Goal: Navigation & Orientation: Understand site structure

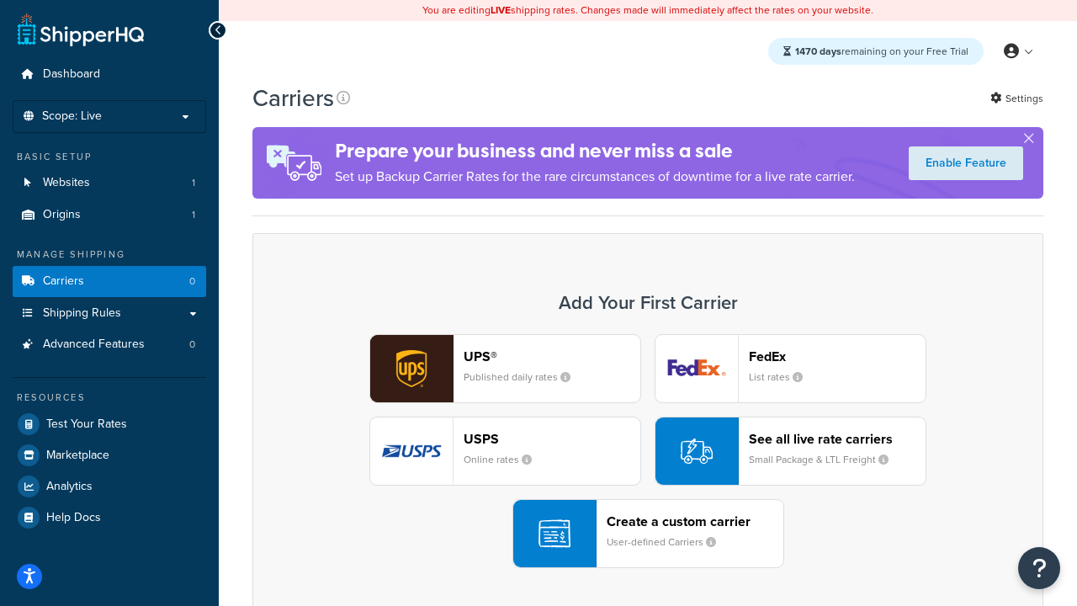
click at [648, 451] on div "UPS® Published daily rates FedEx List rates USPS Online rates See all live rate…" at bounding box center [648, 451] width 756 height 234
click at [837, 356] on header "FedEx" at bounding box center [837, 356] width 177 height 16
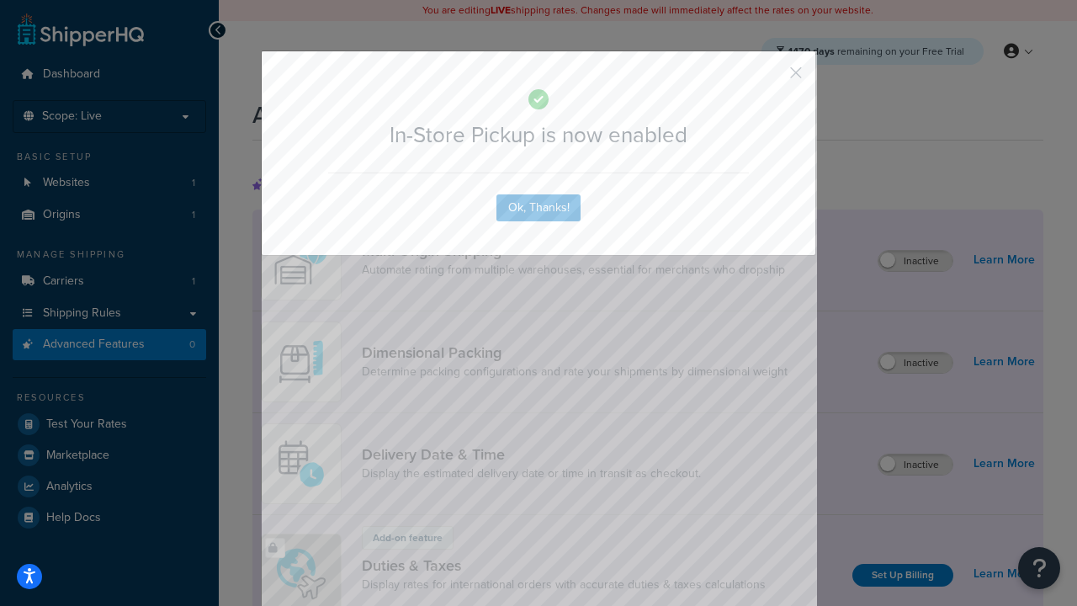
scroll to position [545, 0]
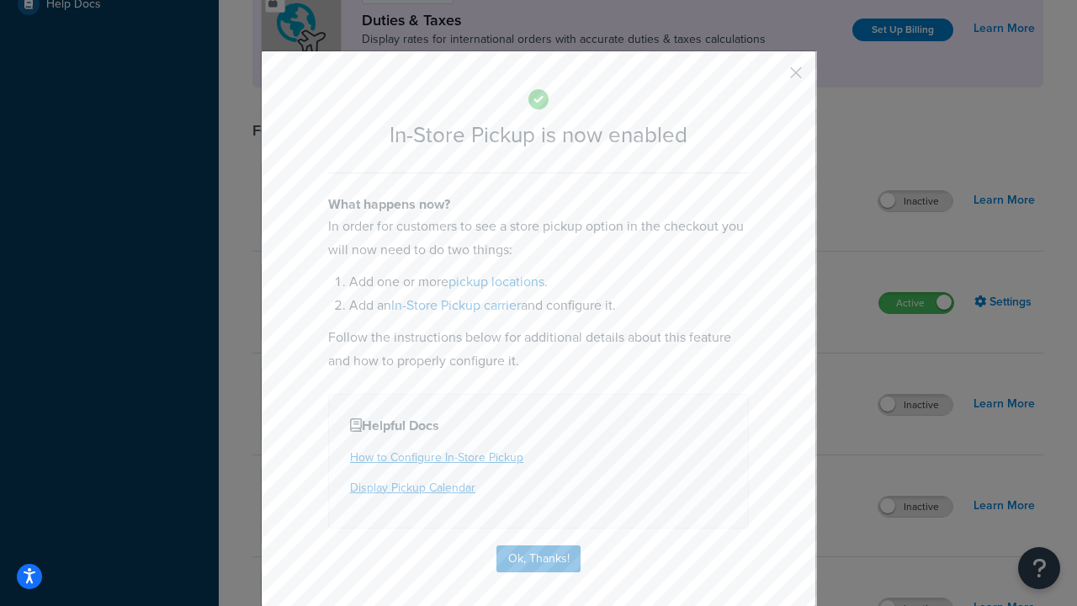
click at [771, 78] on button "button" at bounding box center [771, 79] width 4 height 4
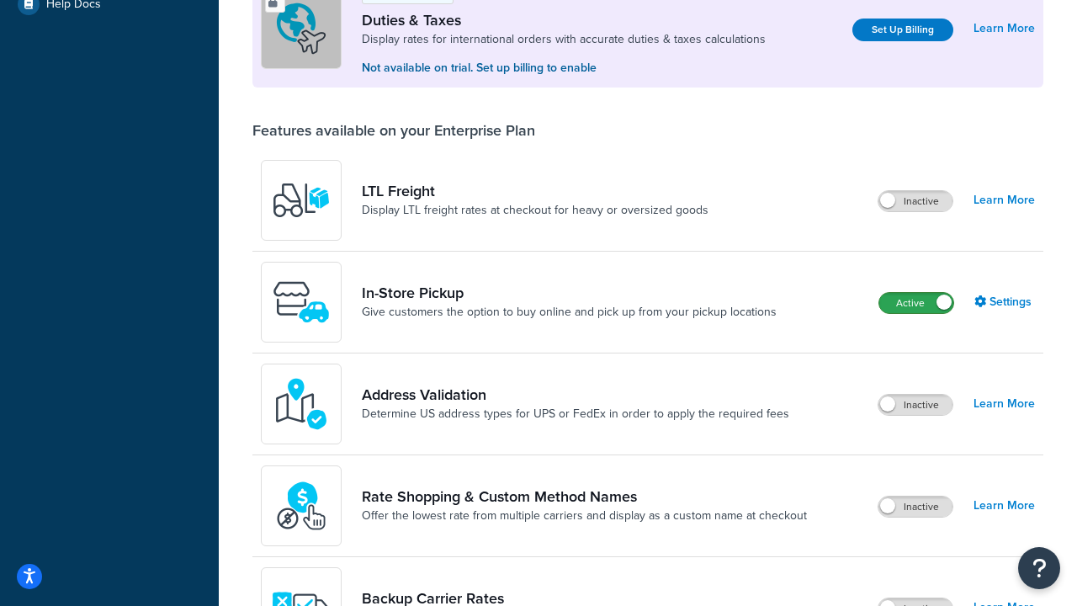
scroll to position [513, 0]
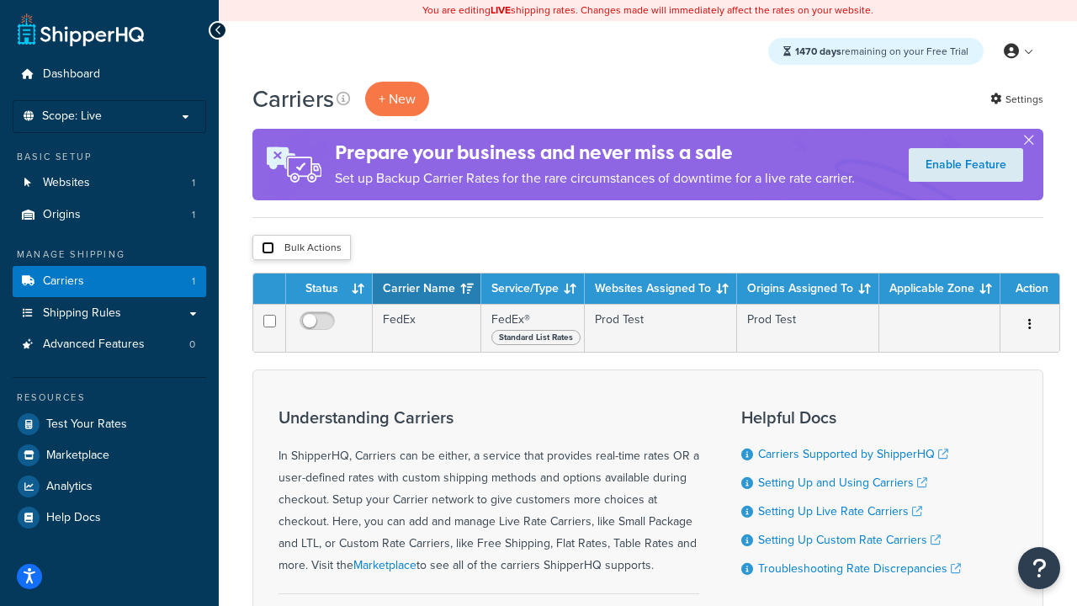
click at [268, 248] on input "checkbox" at bounding box center [268, 248] width 13 height 13
checkbox input "true"
click at [0, 0] on button "Delete" at bounding box center [0, 0] width 0 height 0
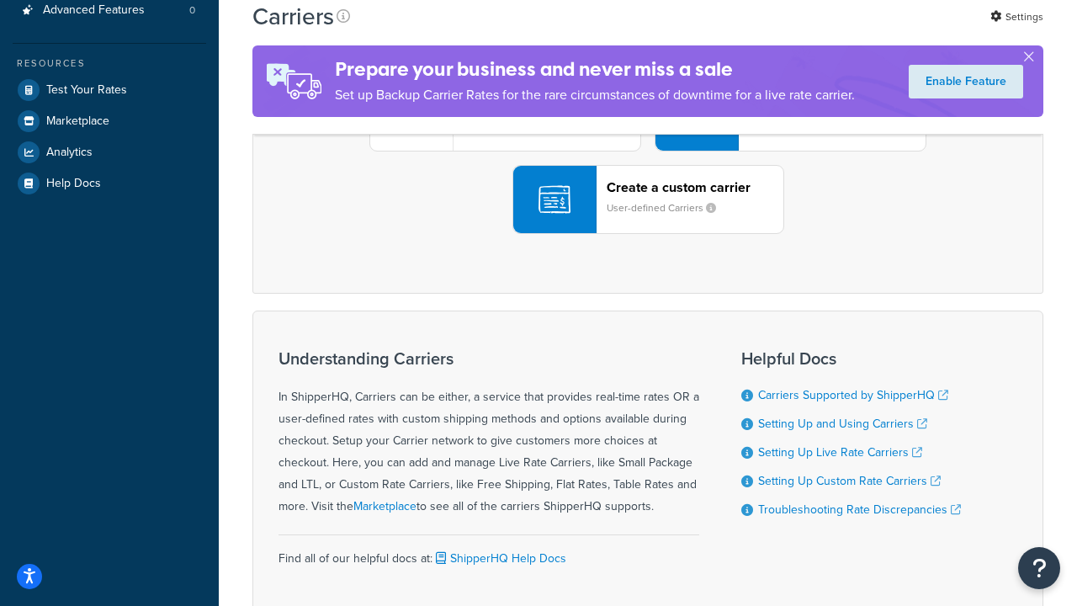
click at [648, 234] on div "UPS® Published daily rates FedEx List rates USPS Online rates See all live rate…" at bounding box center [648, 117] width 756 height 234
click at [837, 30] on header "FedEx" at bounding box center [837, 22] width 177 height 16
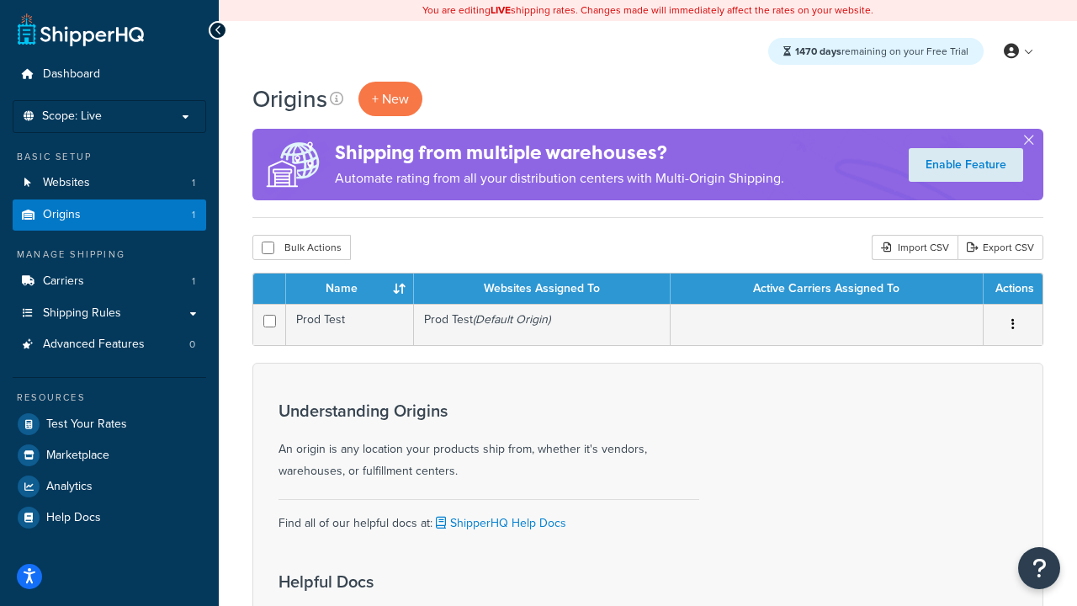
click at [349, 290] on th "Name" at bounding box center [350, 289] width 128 height 30
click at [542, 290] on th "Websites Assigned To" at bounding box center [542, 289] width 257 height 30
click at [827, 290] on th "Active Carriers Assigned To" at bounding box center [827, 289] width 313 height 30
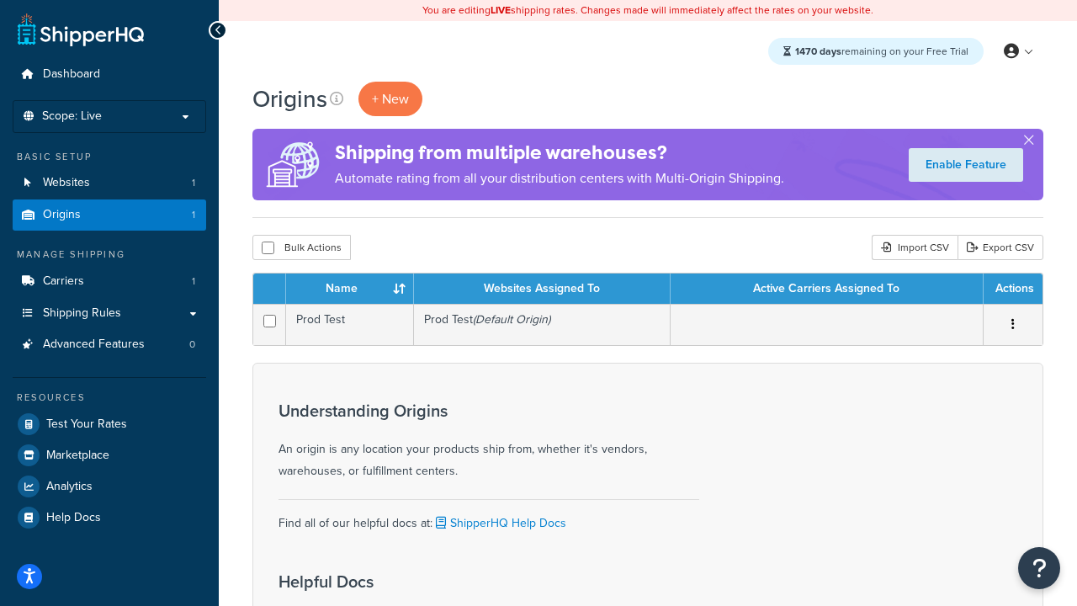
click at [827, 290] on th "Active Carriers Assigned To" at bounding box center [827, 289] width 313 height 30
click at [1013, 290] on th "Actions" at bounding box center [1013, 289] width 59 height 30
click at [337, 98] on icon at bounding box center [336, 98] width 13 height 13
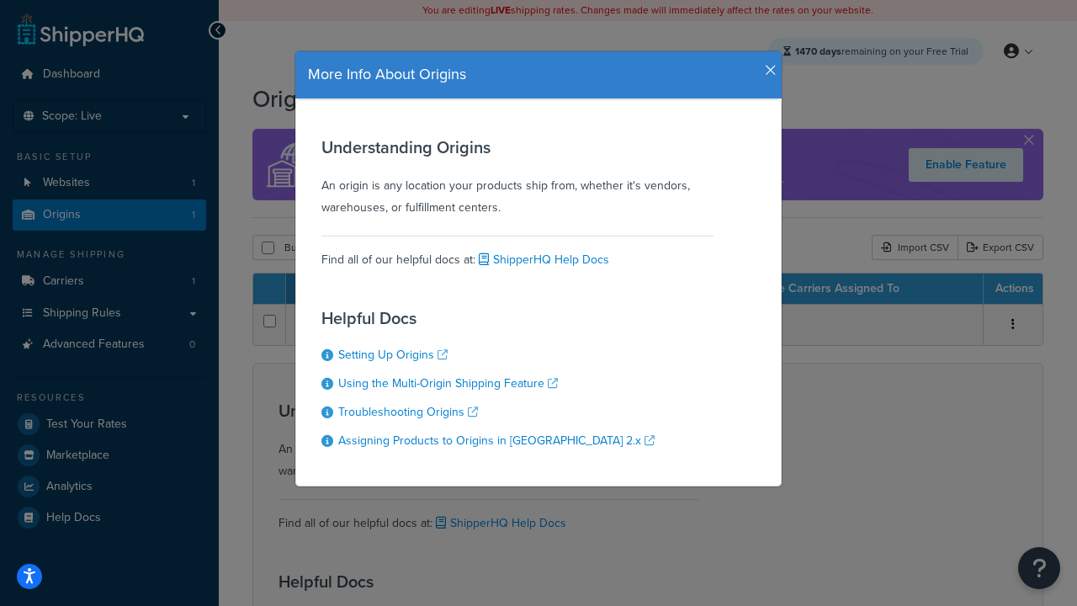
click at [767, 64] on icon "button" at bounding box center [771, 70] width 12 height 15
